Goal: Transaction & Acquisition: Purchase product/service

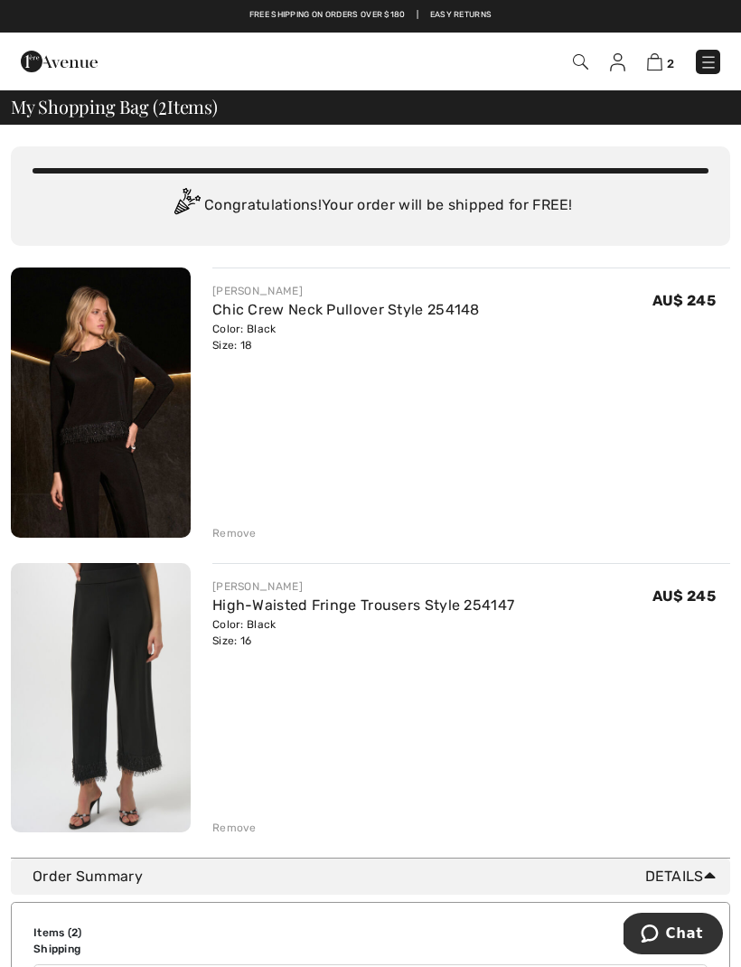
click at [710, 71] on img at bounding box center [709, 62] width 18 height 18
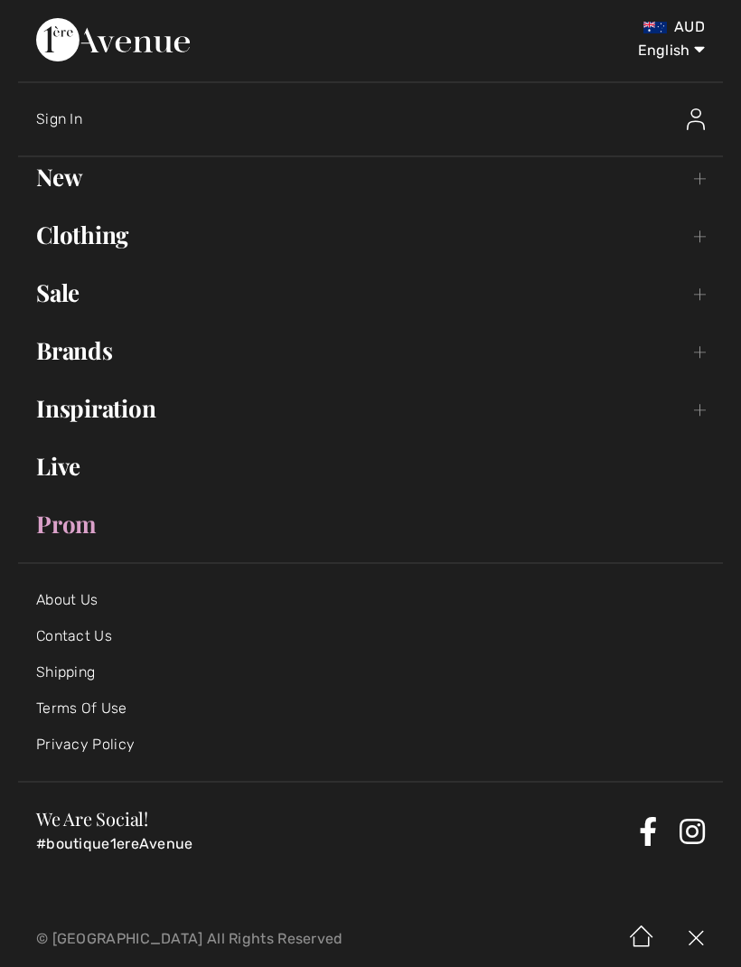
click at [699, 193] on link "New Toggle submenu" at bounding box center [370, 177] width 705 height 40
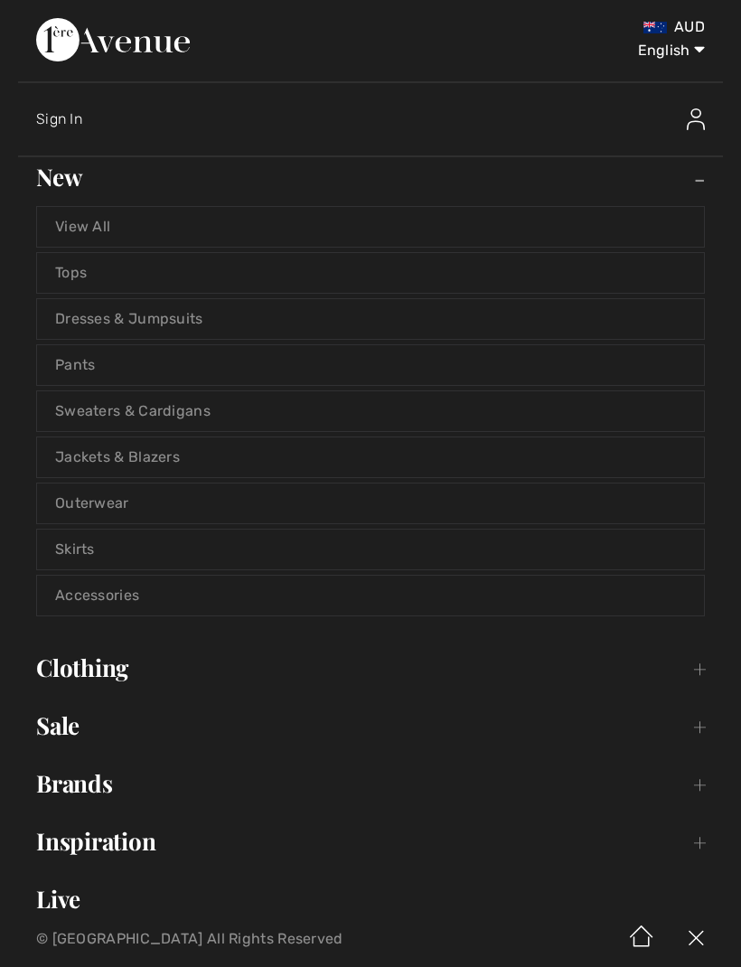
click at [111, 237] on link "View All" at bounding box center [370, 227] width 667 height 40
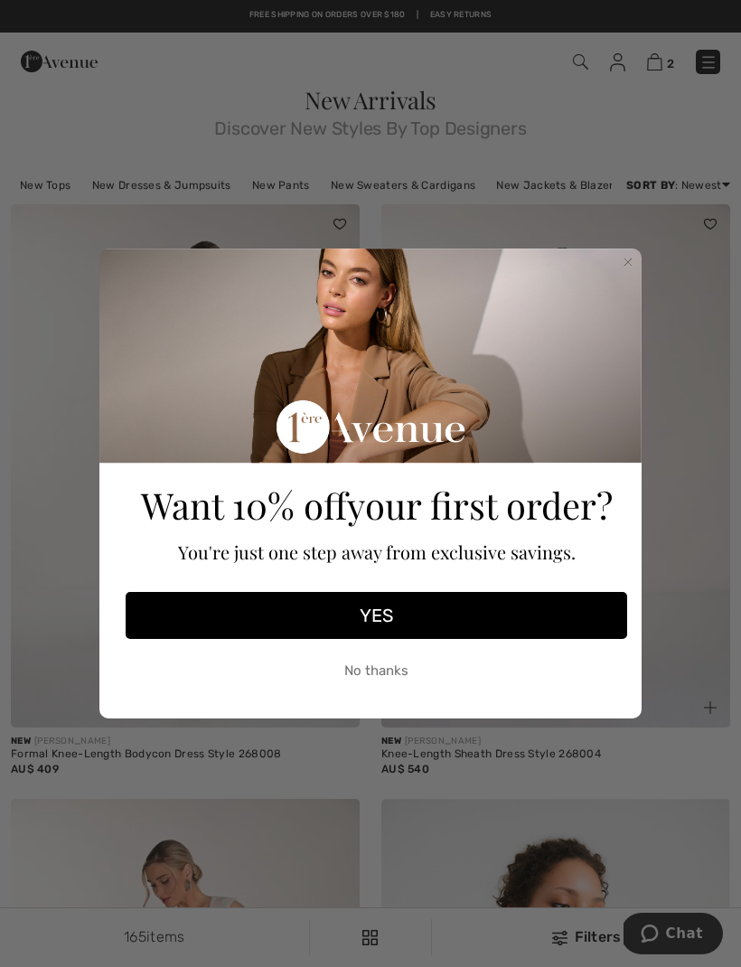
click at [635, 254] on icon "Close dialog" at bounding box center [628, 262] width 18 height 18
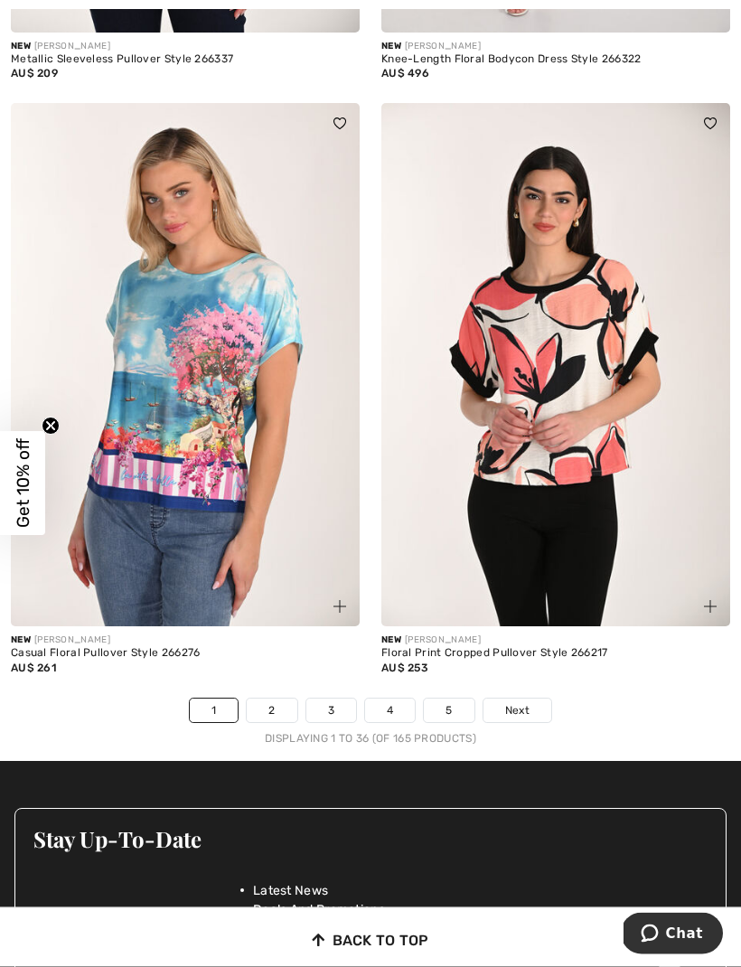
scroll to position [10754, 0]
click at [536, 699] on link "Next" at bounding box center [518, 711] width 68 height 24
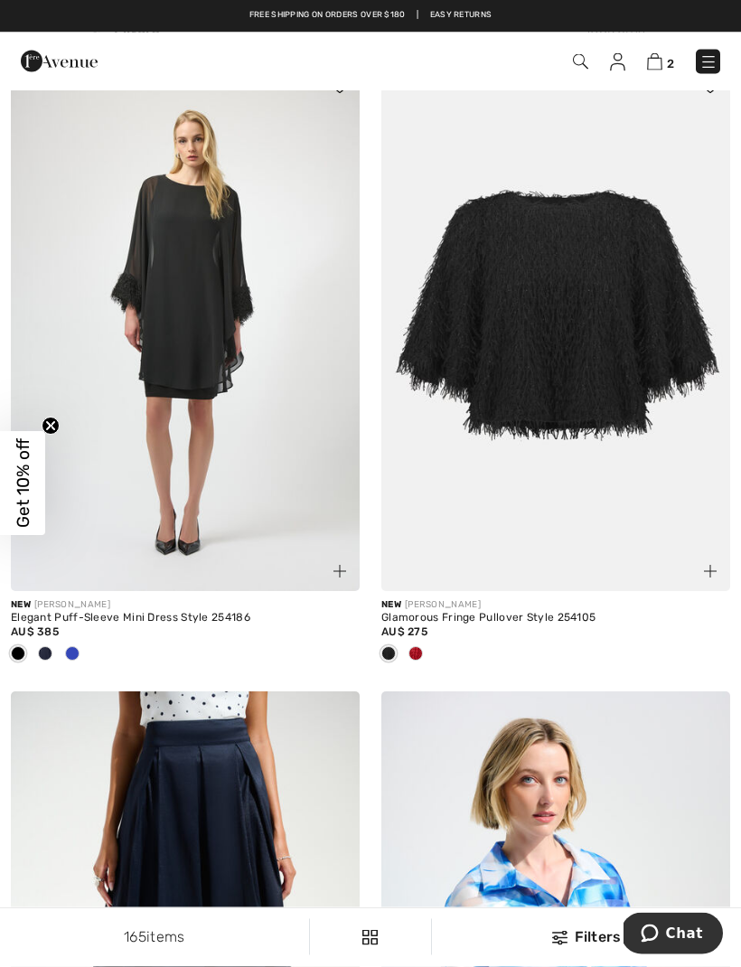
scroll to position [5639, 0]
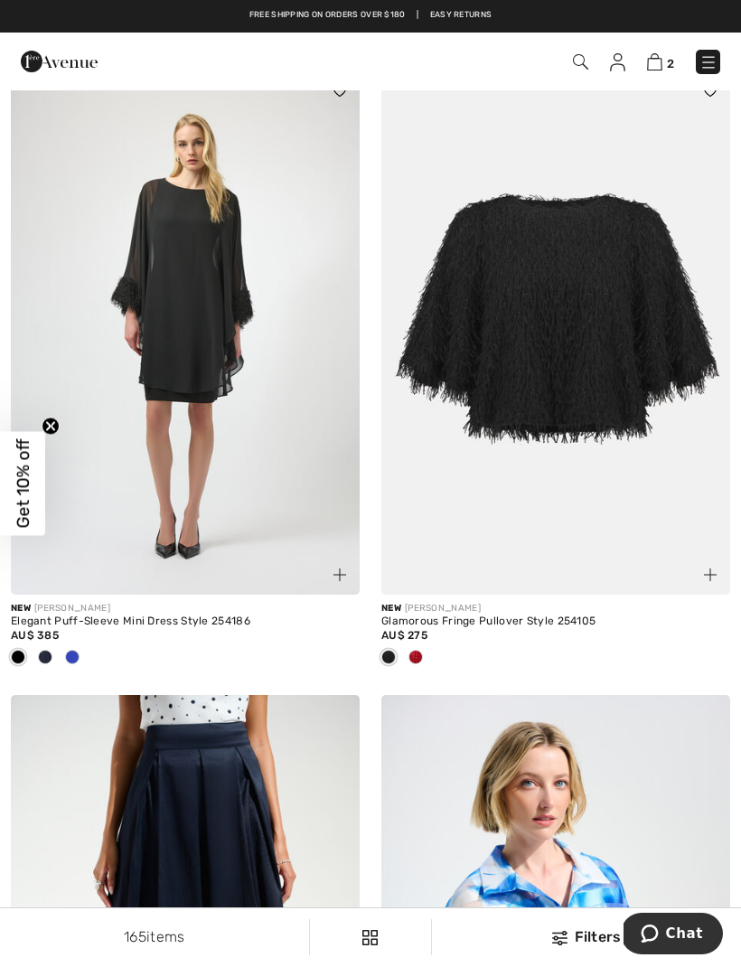
click at [196, 402] on img at bounding box center [185, 332] width 349 height 523
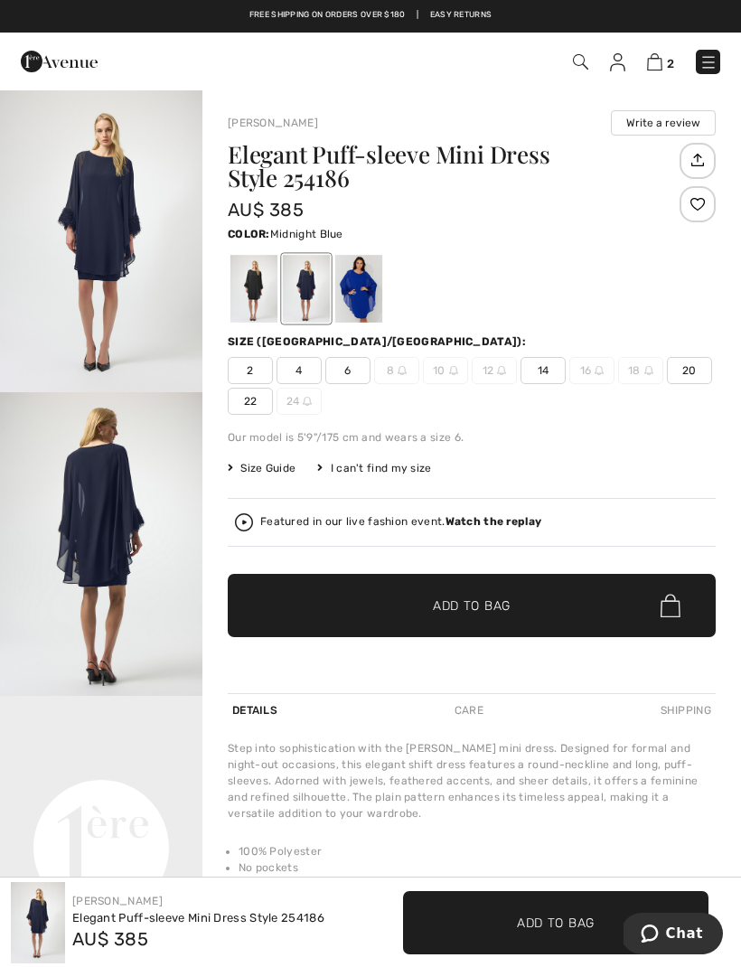
click at [134, 554] on img "2 / 2" at bounding box center [101, 544] width 202 height 304
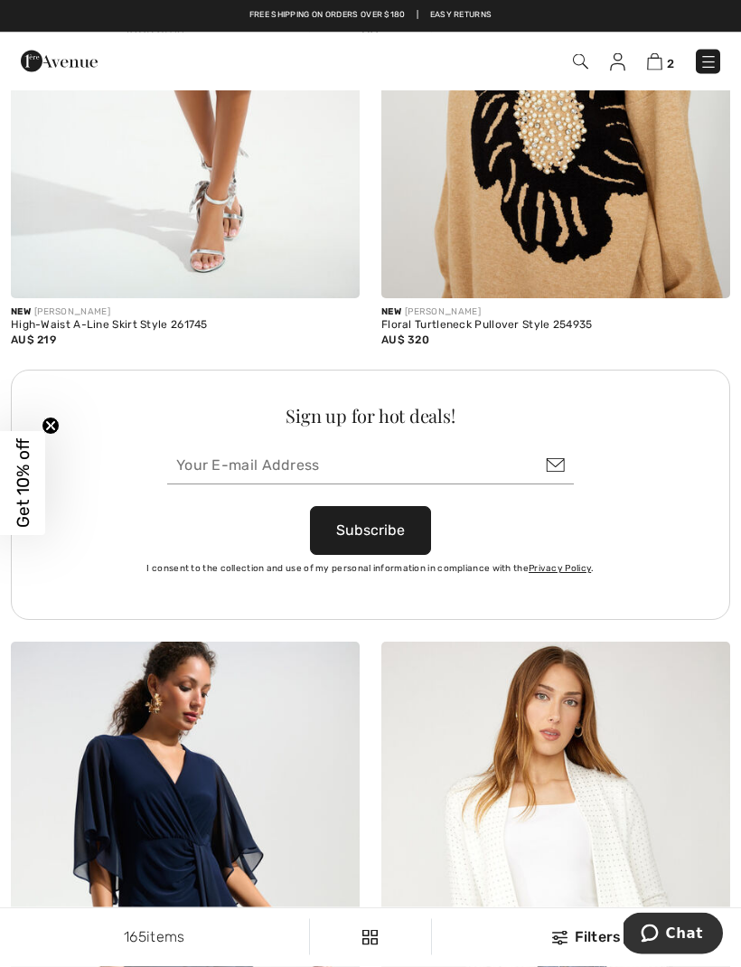
scroll to position [7154, 0]
click at [712, 61] on img at bounding box center [709, 62] width 18 height 18
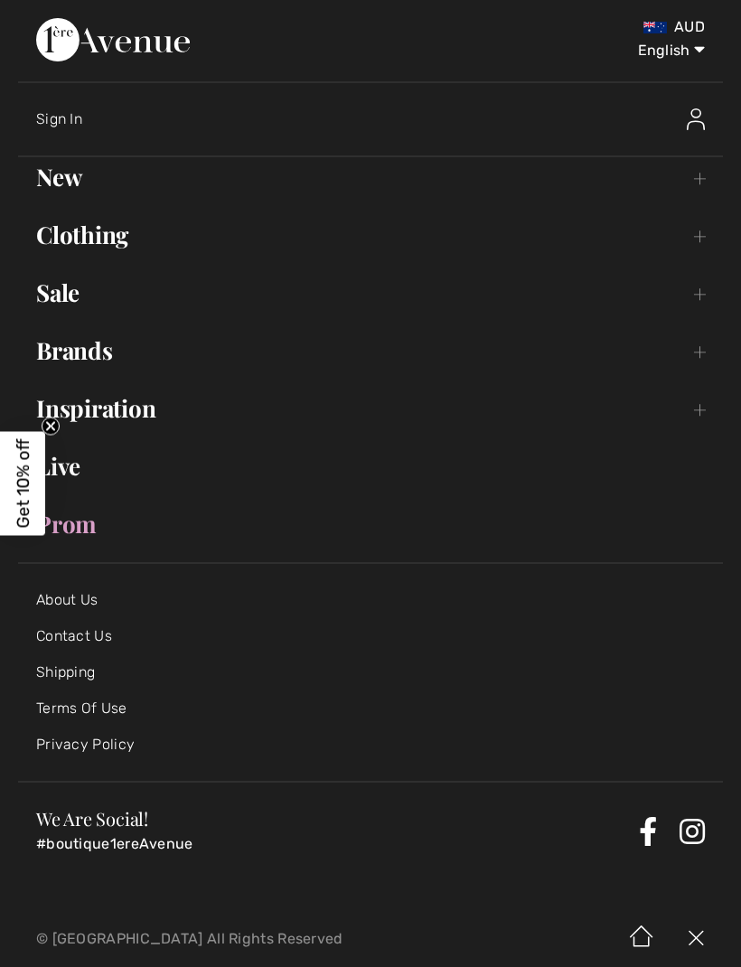
click at [685, 370] on link "Brands Open submenu" at bounding box center [370, 351] width 705 height 40
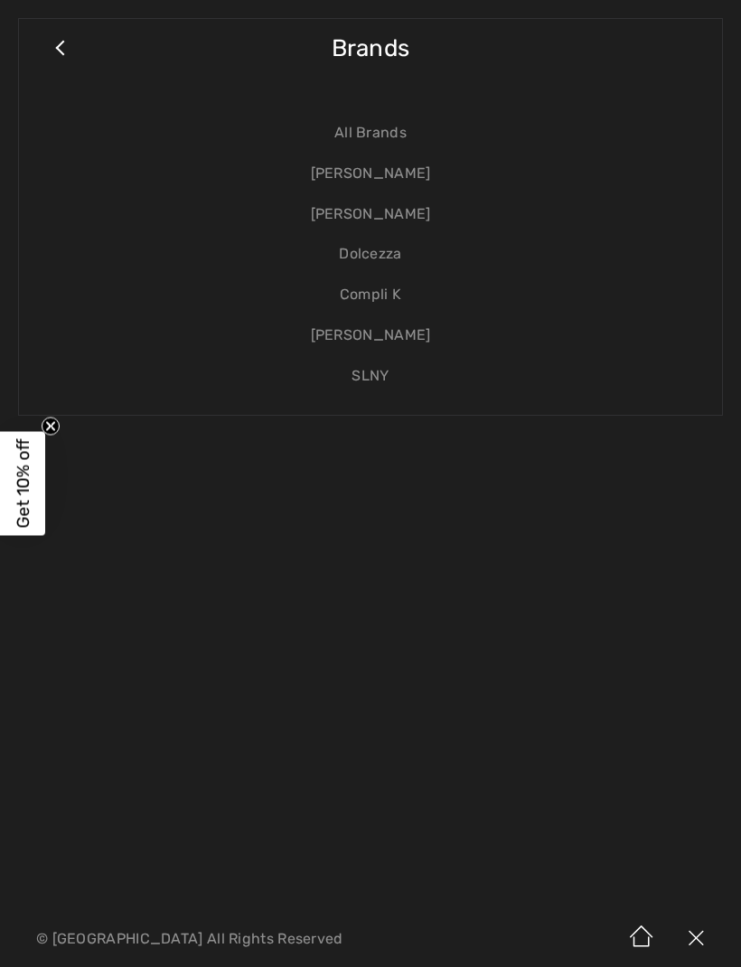
click at [404, 215] on link "[PERSON_NAME]" at bounding box center [370, 214] width 667 height 41
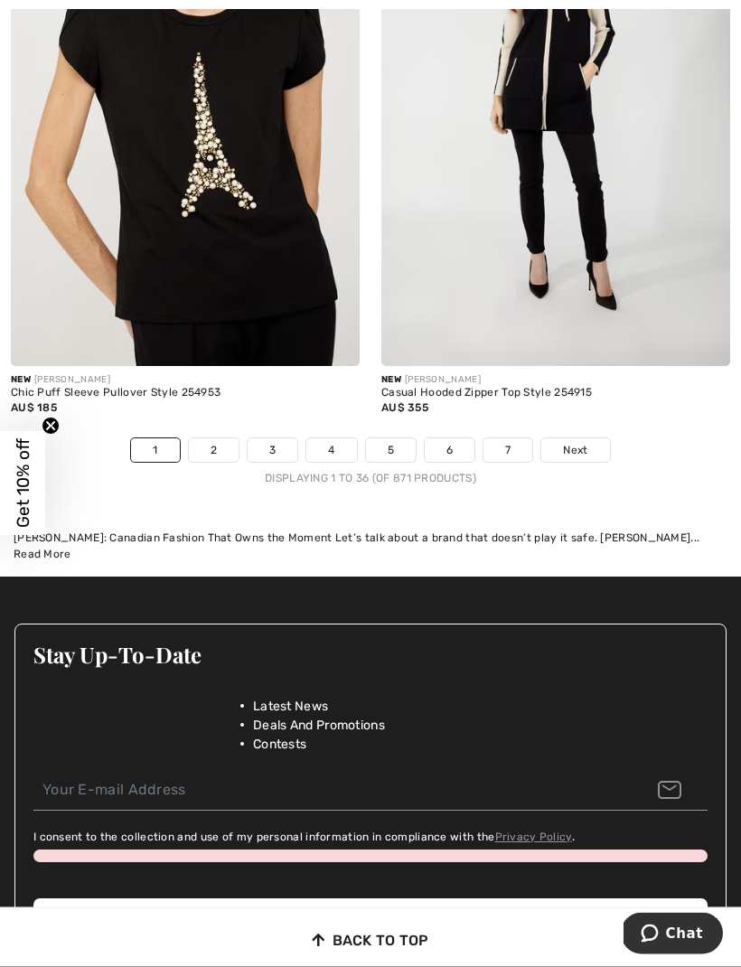
scroll to position [11233, 0]
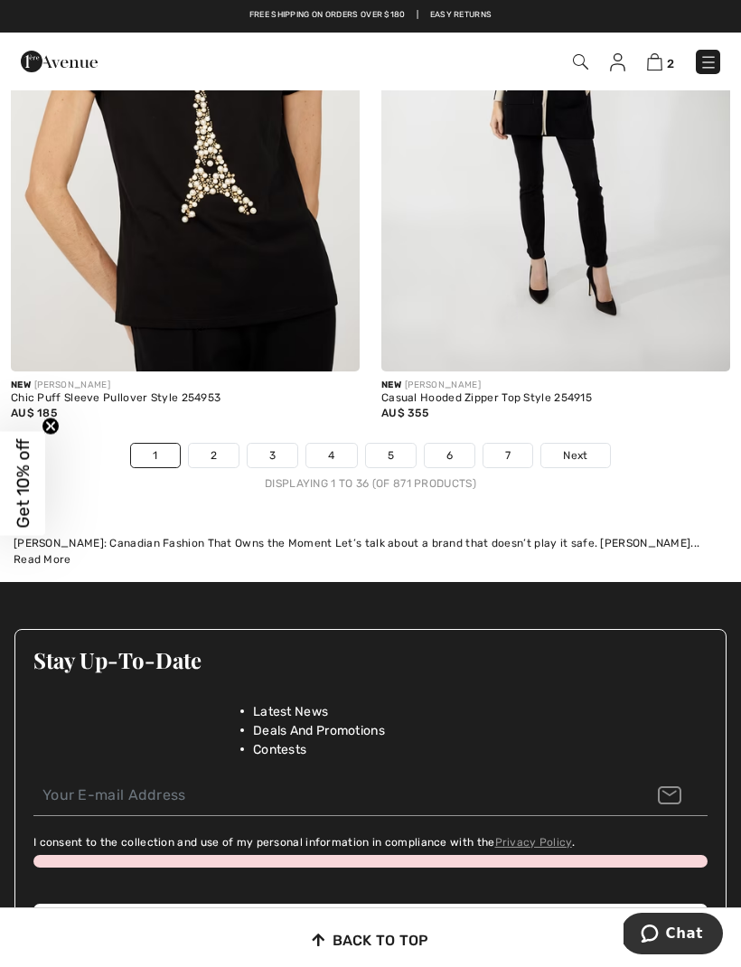
click at [588, 447] on span "Next" at bounding box center [575, 455] width 24 height 16
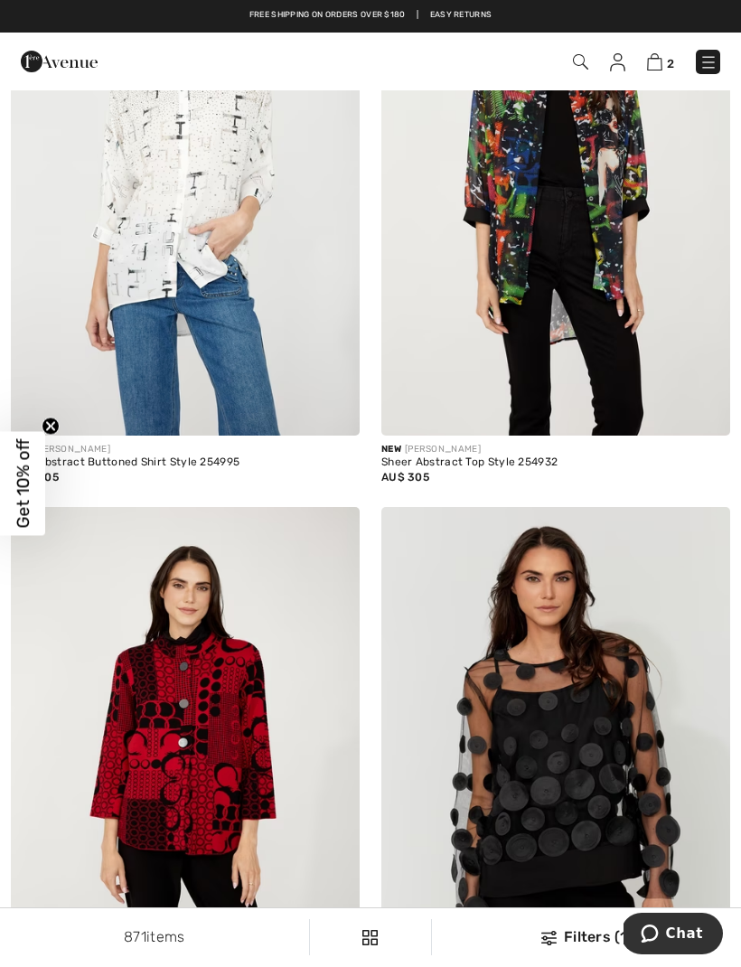
scroll to position [3034, 0]
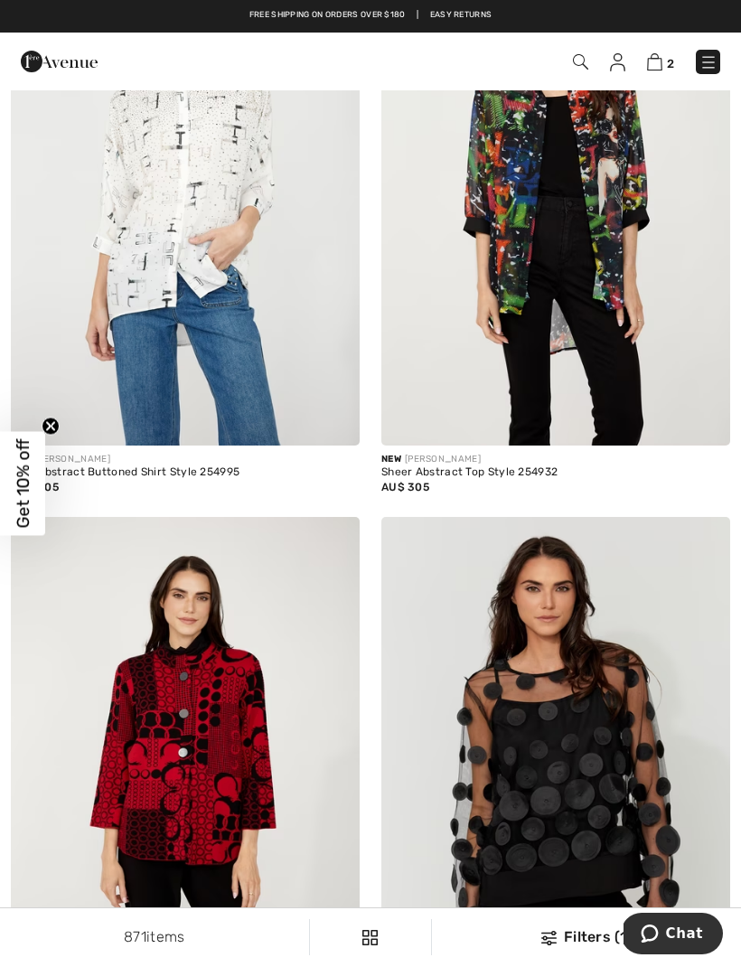
click at [607, 334] on img at bounding box center [555, 183] width 349 height 523
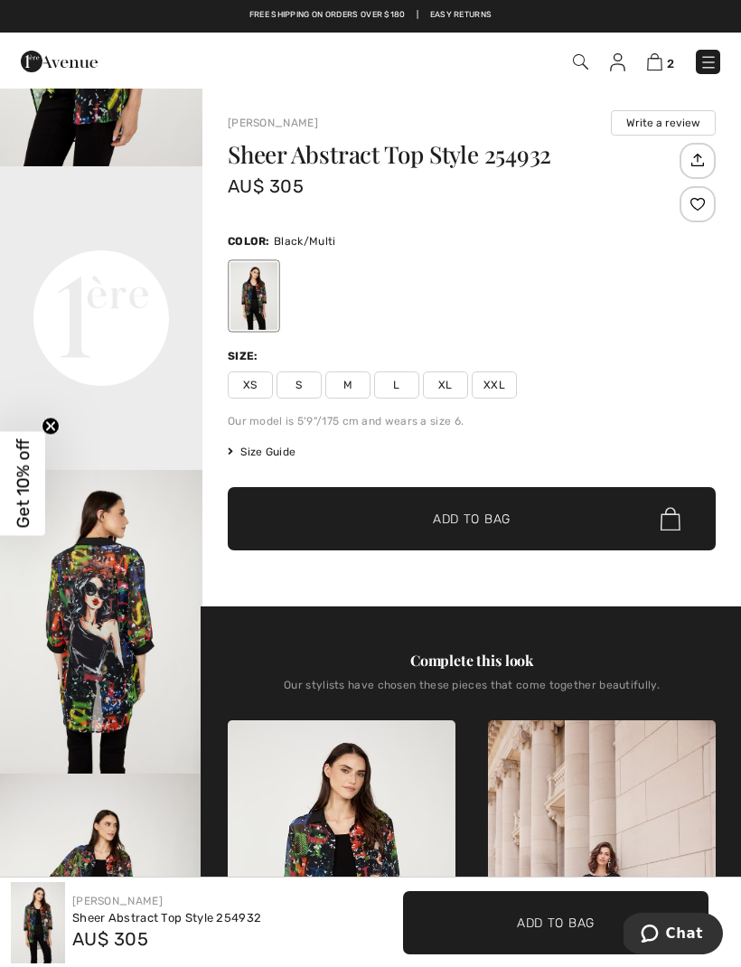
scroll to position [532, 0]
click at [137, 764] on img "3 / 4" at bounding box center [101, 620] width 202 height 304
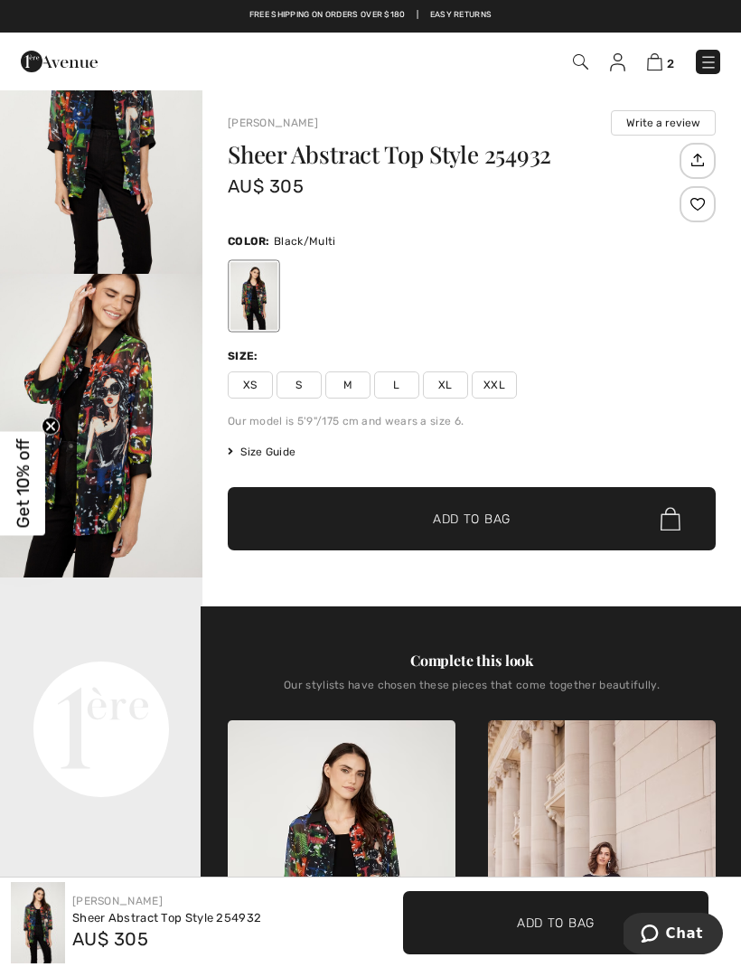
scroll to position [181, 0]
